Goal: Navigation & Orientation: Find specific page/section

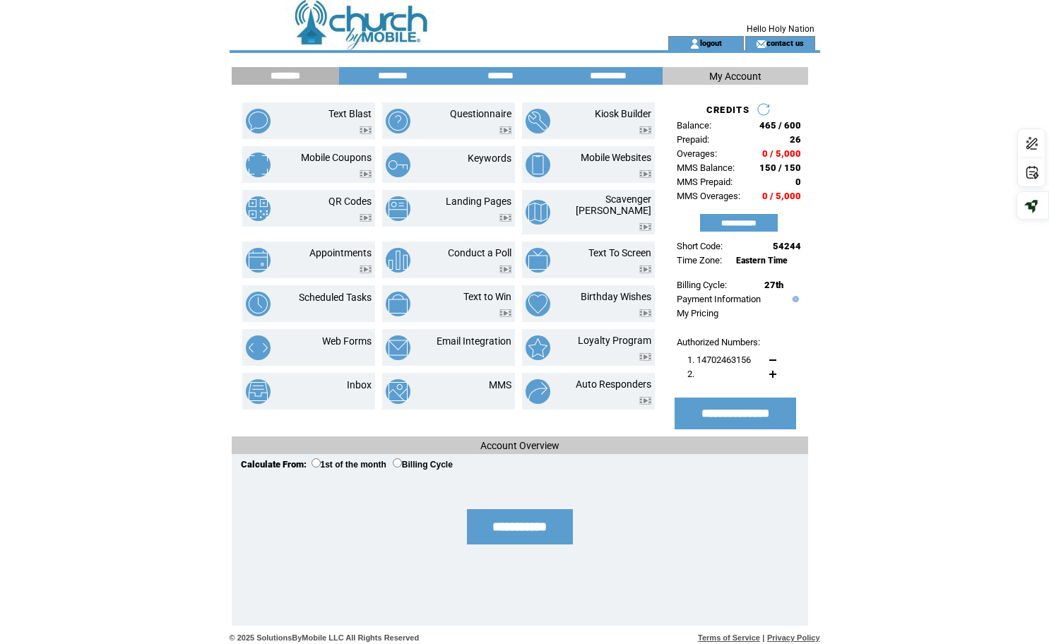
click at [384, 30] on td at bounding box center [423, 18] width 388 height 36
click at [614, 157] on link "Mobile Websites" at bounding box center [615, 157] width 71 height 11
